Goal: Task Accomplishment & Management: Complete application form

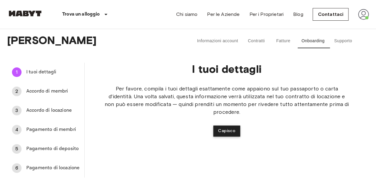
click at [225, 129] on button "Capisco" at bounding box center [226, 130] width 27 height 11
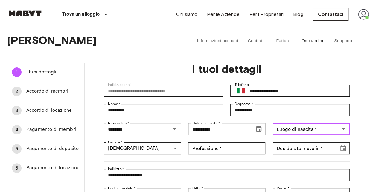
click at [281, 129] on div "Luogo di nascita   * Luogo di nascita   *" at bounding box center [310, 129] width 77 height 12
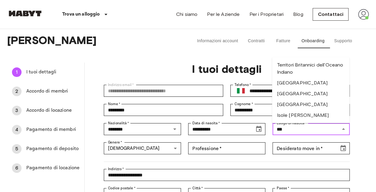
click at [281, 81] on li "Italia" at bounding box center [310, 82] width 77 height 11
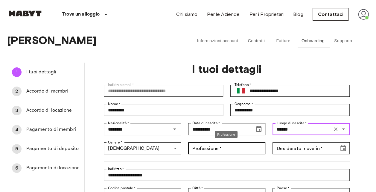
type input "******"
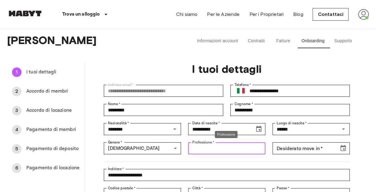
click at [215, 147] on div "Professione   * Professione   *" at bounding box center [226, 148] width 77 height 12
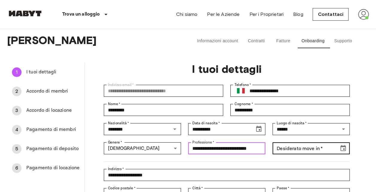
type input "**********"
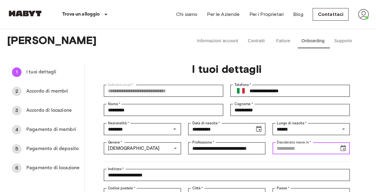
click at [281, 147] on div "Desiderato move in   * Desiderato move in   *" at bounding box center [310, 148] width 77 height 12
click at [281, 146] on icon "Choose date" at bounding box center [342, 148] width 5 height 6
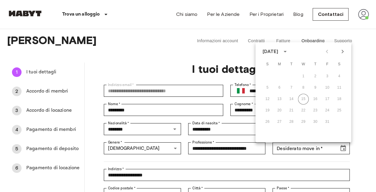
click at [281, 50] on icon "Next month" at bounding box center [342, 51] width 7 height 7
click at [281, 87] on button "4" at bounding box center [291, 87] width 11 height 11
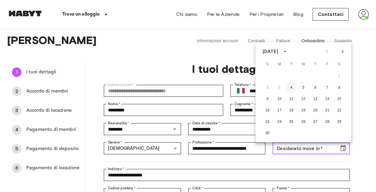
type input "**********"
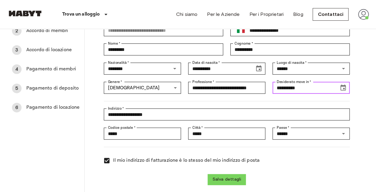
scroll to position [91, 0]
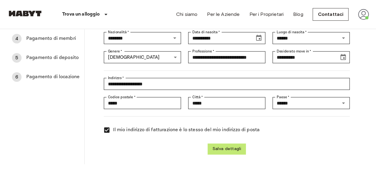
click at [235, 149] on button "Salva dettagli" at bounding box center [226, 148] width 38 height 11
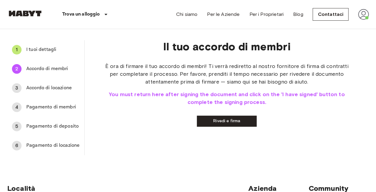
scroll to position [0, 0]
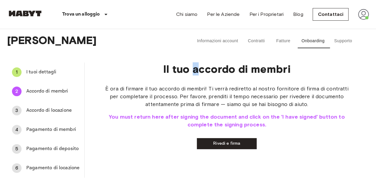
drag, startPoint x: 257, startPoint y: 42, endPoint x: 195, endPoint y: 62, distance: 65.0
click at [195, 62] on div "1 I tuoi dettagli 2 Accordo di membri 3 Accordo di locazione 4 Pagamento di mem…" at bounding box center [187, 120] width 361 height 124
click at [139, 70] on p "Il tuo accordo di membri" at bounding box center [227, 68] width 246 height 13
click at [252, 42] on button "Contratti" at bounding box center [256, 41] width 27 height 14
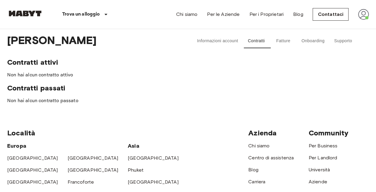
click at [281, 39] on button "Onboarding" at bounding box center [313, 41] width 33 height 14
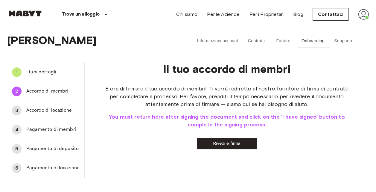
click at [225, 140] on link "Rivedi e firma" at bounding box center [227, 143] width 60 height 11
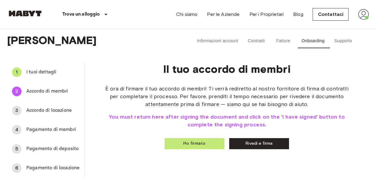
click at [194, 143] on button "Ho firmato" at bounding box center [194, 143] width 60 height 11
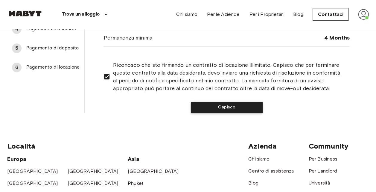
scroll to position [102, 0]
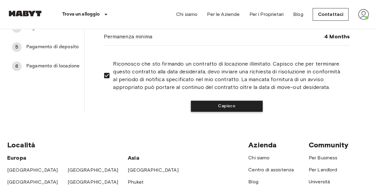
click at [229, 106] on button "Capisco" at bounding box center [227, 105] width 72 height 11
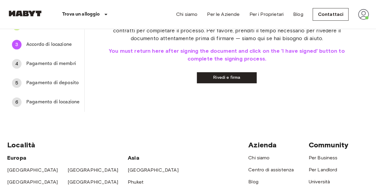
scroll to position [0, 0]
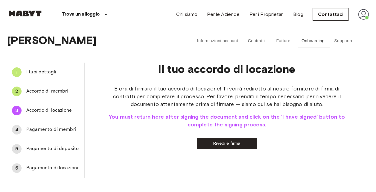
click at [50, 92] on span "Accordo di membri" at bounding box center [52, 91] width 53 height 7
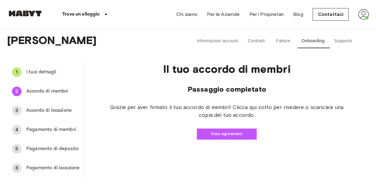
click at [51, 113] on span "Accordo di locazione" at bounding box center [52, 110] width 53 height 7
